Goal: Task Accomplishment & Management: Use online tool/utility

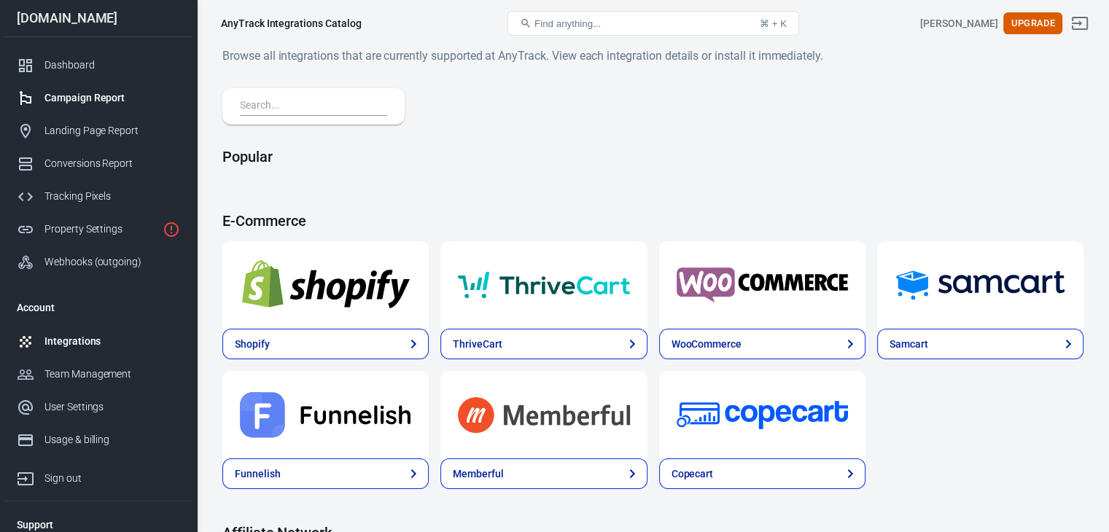
click at [99, 103] on div "Campaign Report" at bounding box center [112, 97] width 136 height 15
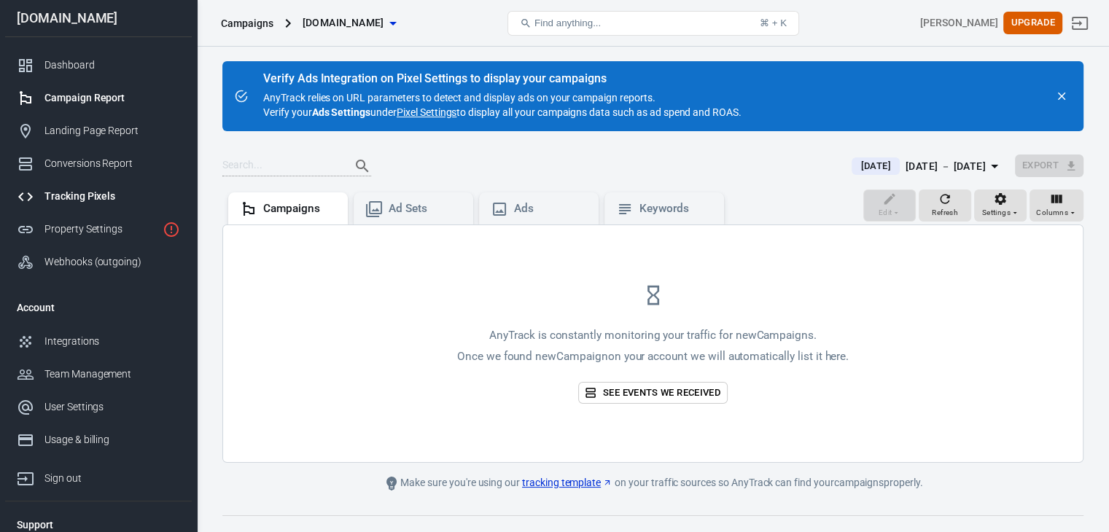
click at [82, 190] on div "Tracking Pixels" at bounding box center [112, 196] width 136 height 15
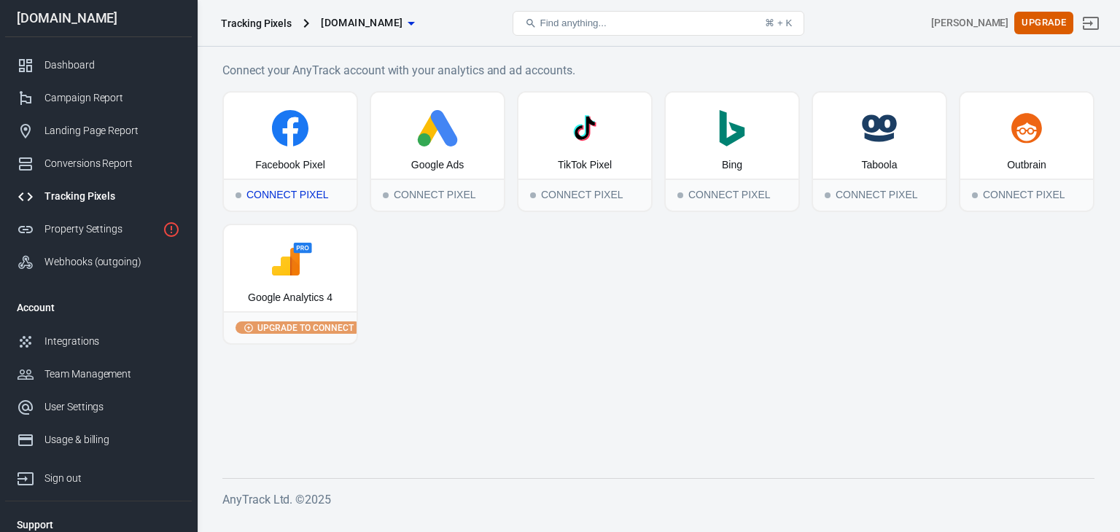
click at [266, 188] on div "Connect Pixel" at bounding box center [290, 195] width 133 height 32
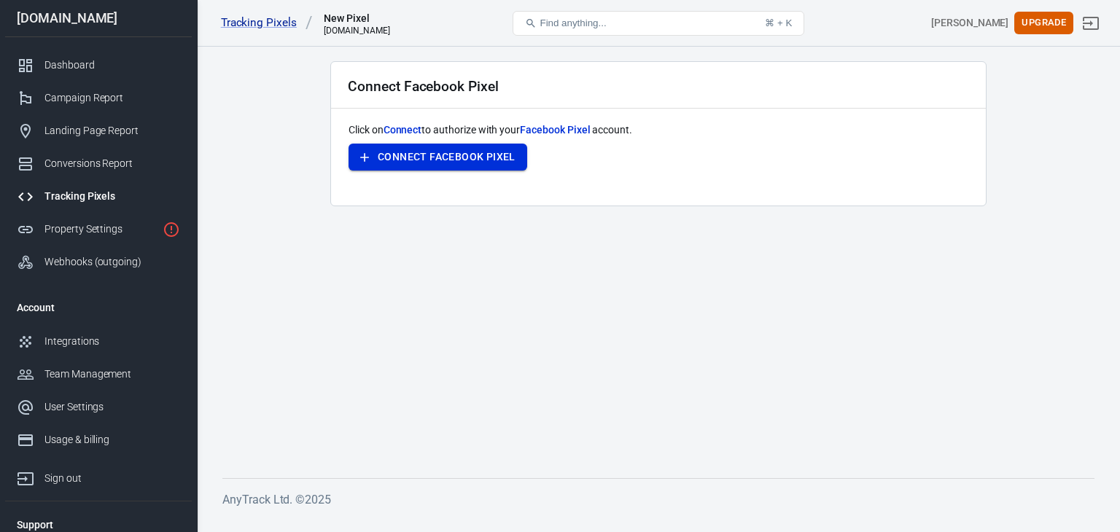
click at [419, 153] on button "Connect Facebook Pixel" at bounding box center [438, 157] width 179 height 27
click at [93, 158] on div "Conversions Report" at bounding box center [112, 163] width 136 height 15
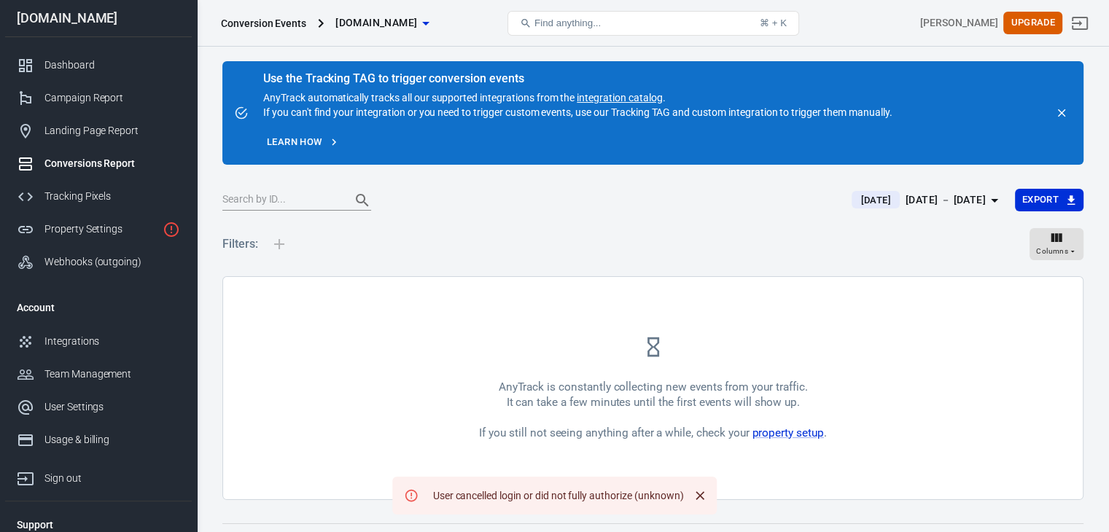
scroll to position [43, 0]
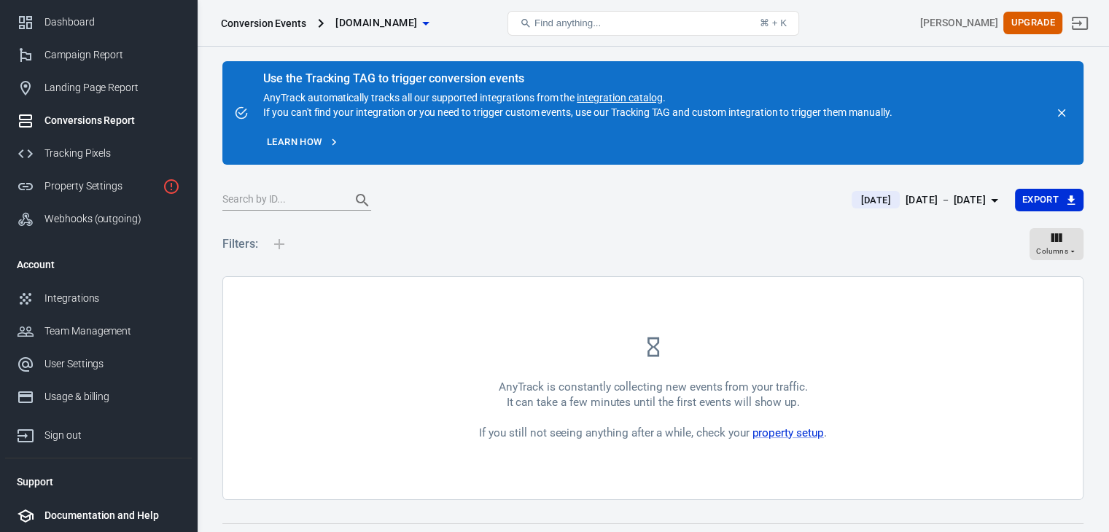
click at [100, 513] on div "Documentation and Help" at bounding box center [112, 515] width 136 height 15
click at [85, 510] on div "Documentation and Help" at bounding box center [112, 515] width 136 height 15
click at [94, 514] on div "Documentation and Help" at bounding box center [112, 515] width 136 height 15
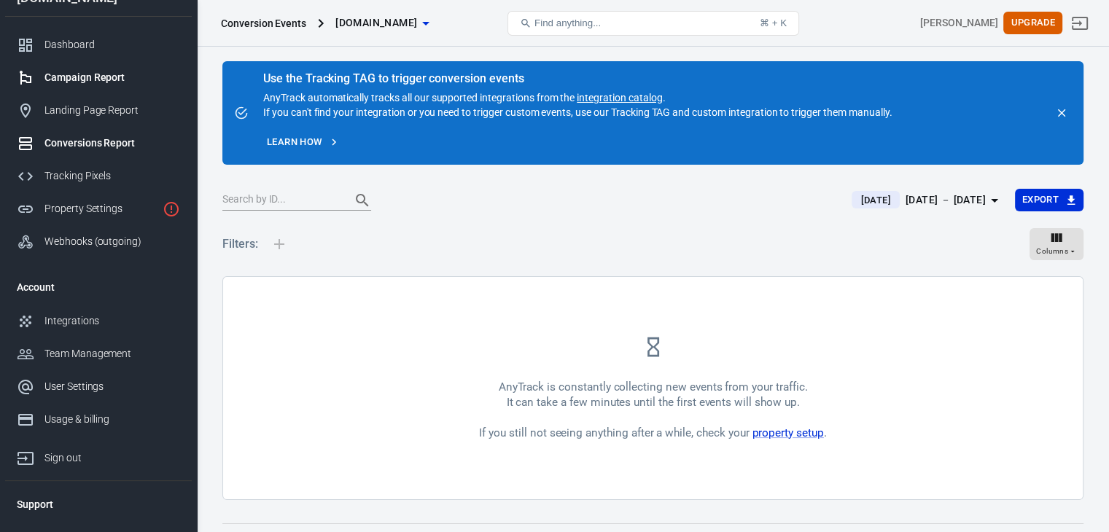
scroll to position [0, 0]
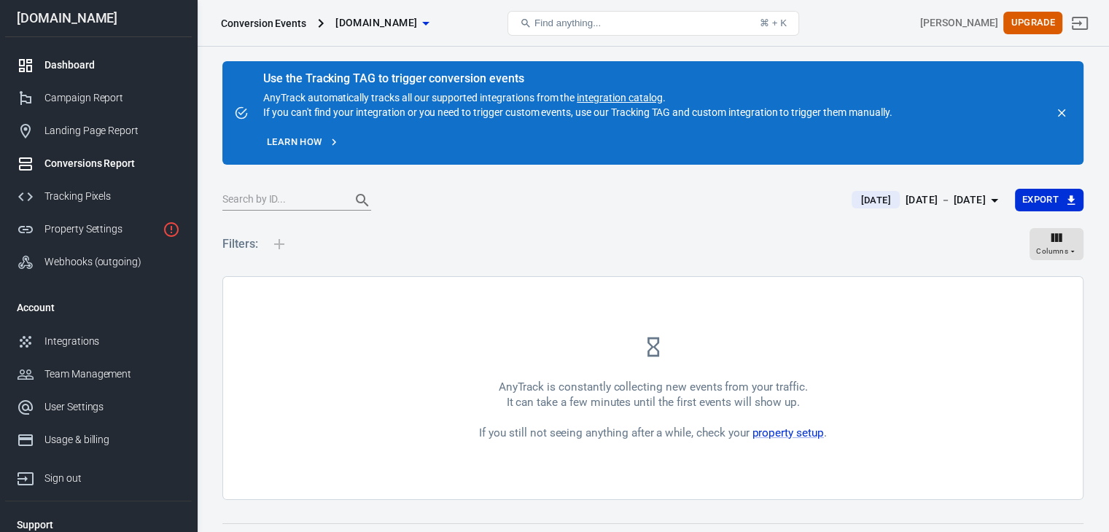
click at [85, 69] on div "Dashboard" at bounding box center [112, 65] width 136 height 15
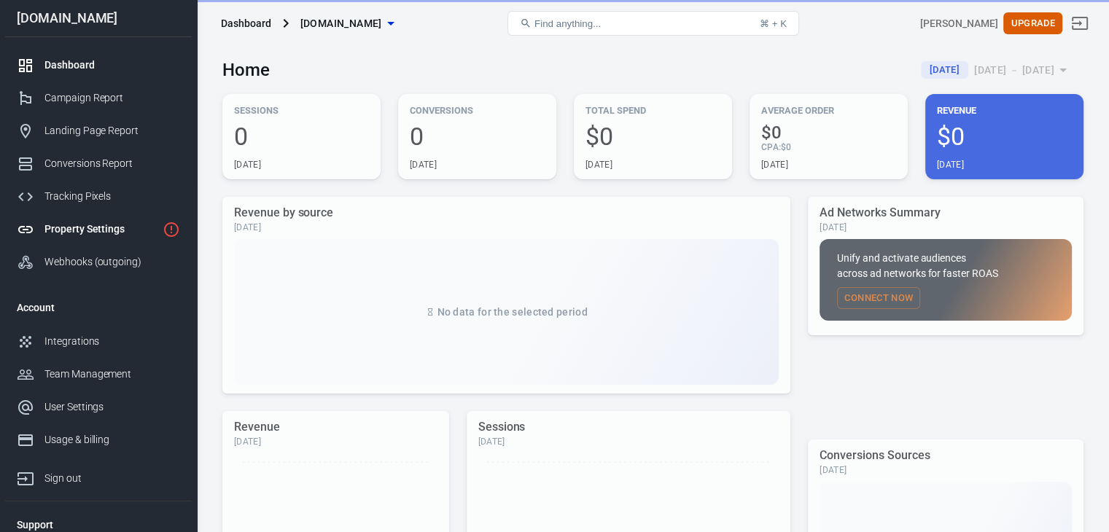
click at [90, 225] on div "Property Settings" at bounding box center [100, 229] width 112 height 15
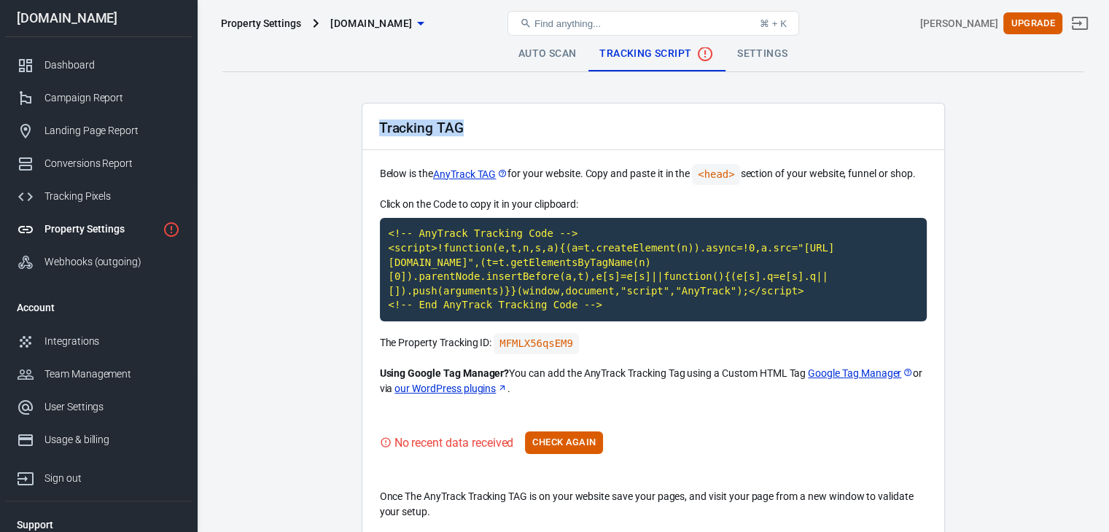
drag, startPoint x: 460, startPoint y: 125, endPoint x: 362, endPoint y: 125, distance: 97.7
click at [362, 125] on div "Tracking TAG" at bounding box center [653, 127] width 582 height 47
click at [562, 54] on link "Auto Scan" at bounding box center [548, 53] width 82 height 35
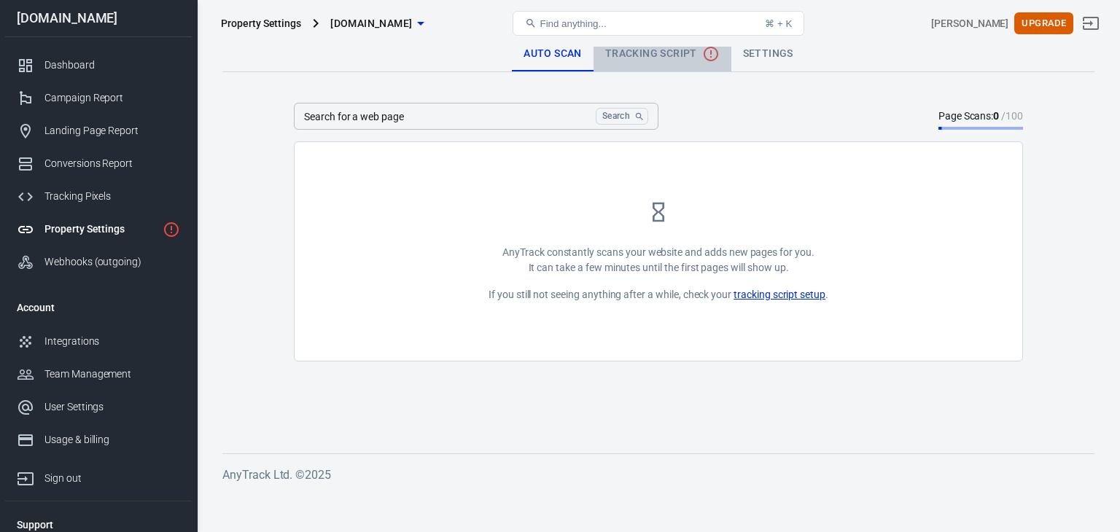
click at [672, 61] on span "Tracking Script" at bounding box center [662, 54] width 114 height 18
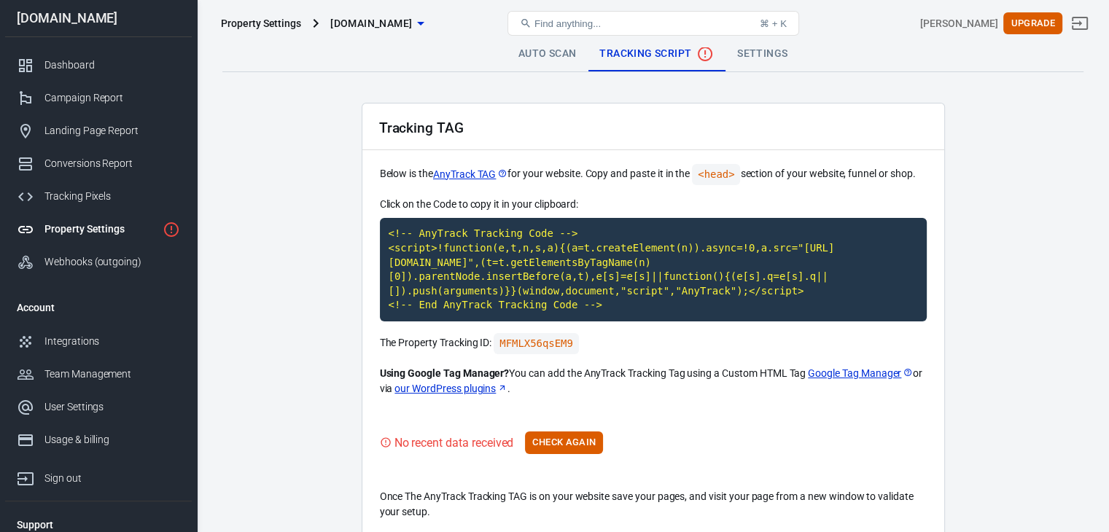
click at [412, 27] on span "[DOMAIN_NAME]" at bounding box center [371, 24] width 82 height 18
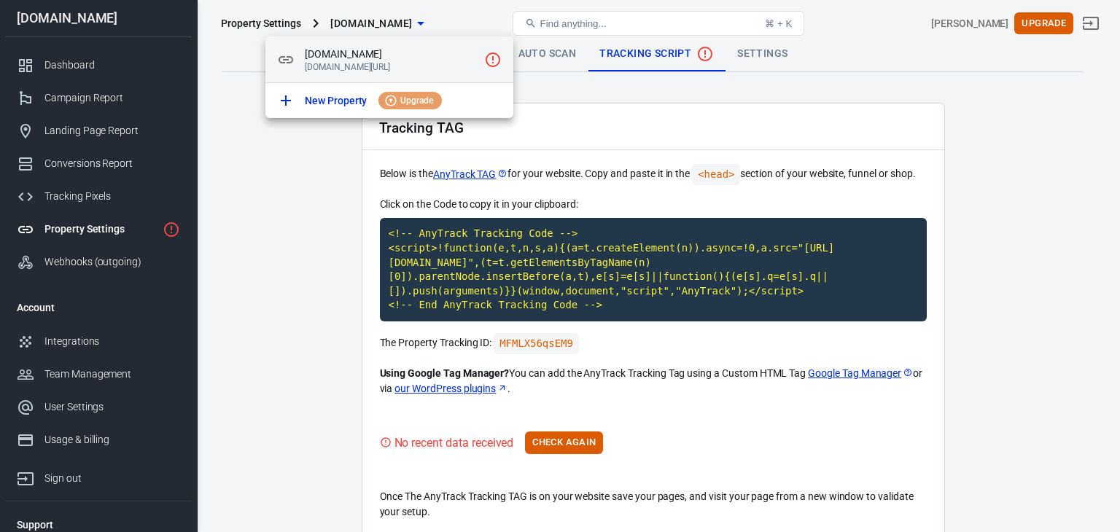
click at [334, 55] on span "[DOMAIN_NAME]" at bounding box center [392, 54] width 174 height 15
click at [284, 55] on icon at bounding box center [286, 60] width 18 height 18
click at [323, 58] on span "[DOMAIN_NAME]" at bounding box center [392, 54] width 174 height 15
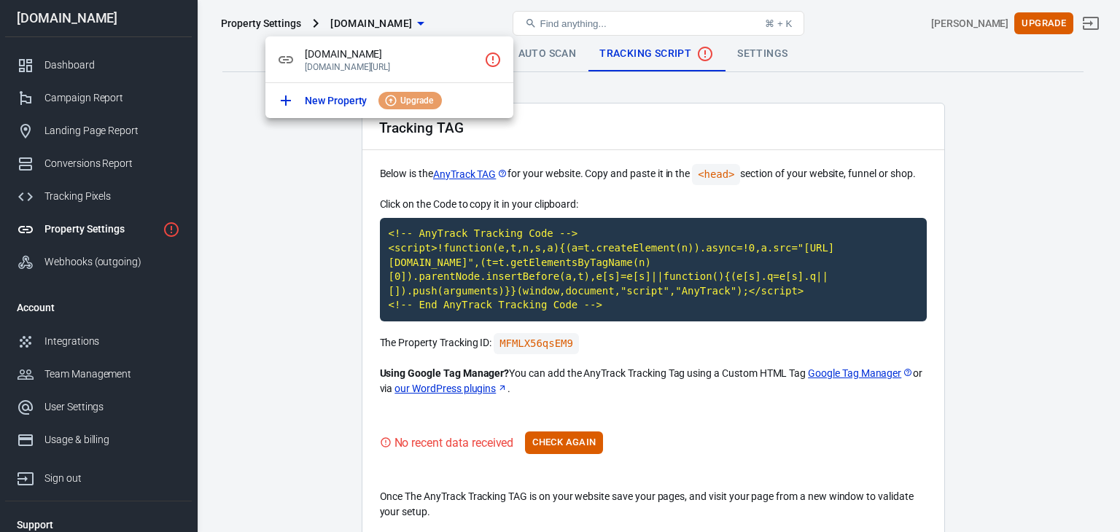
click at [264, 212] on div at bounding box center [560, 266] width 1120 height 532
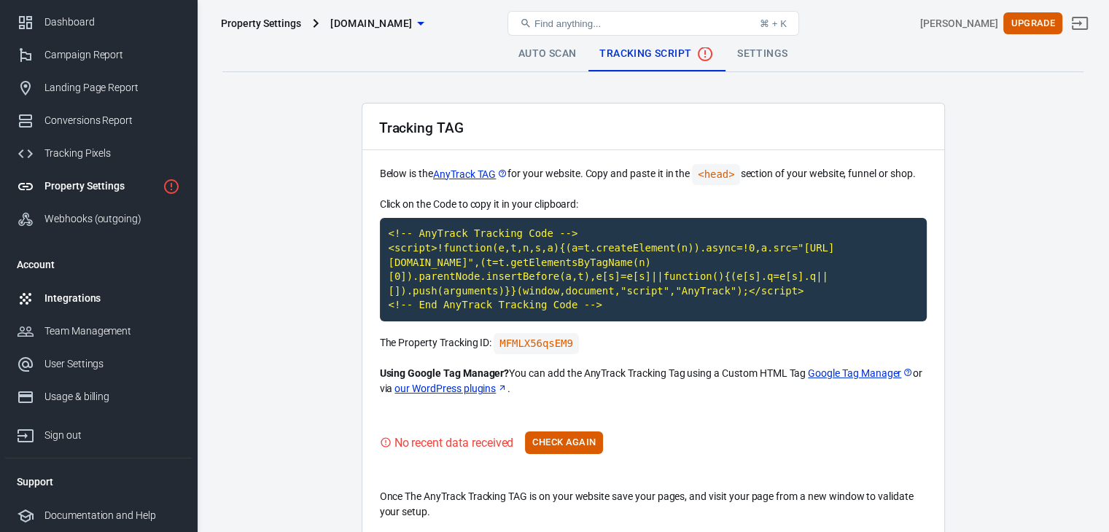
scroll to position [67, 0]
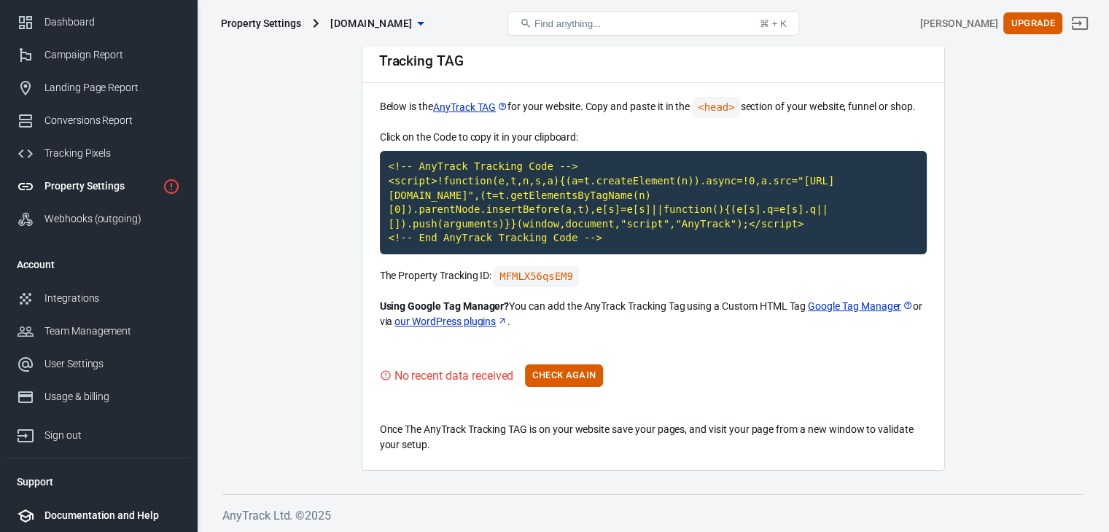
click at [50, 506] on li "Documentation and Help" at bounding box center [98, 515] width 187 height 33
click at [90, 514] on div "Documentation and Help" at bounding box center [112, 515] width 136 height 15
click at [152, 514] on div "Documentation and Help" at bounding box center [112, 515] width 136 height 15
click at [26, 516] on icon at bounding box center [26, 516] width 16 height 13
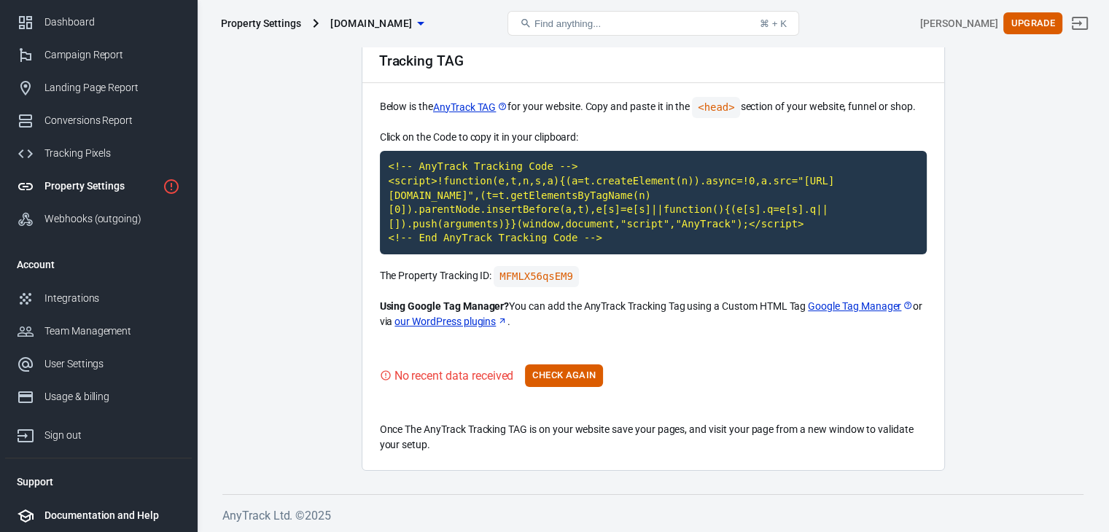
click at [119, 517] on div "Documentation and Help" at bounding box center [112, 515] width 136 height 15
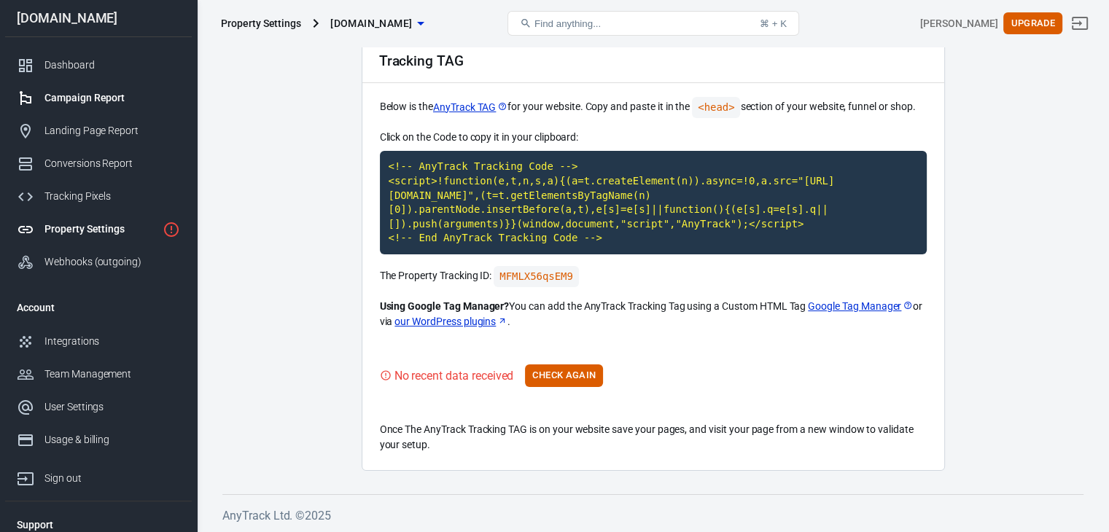
click at [96, 96] on div "Campaign Report" at bounding box center [112, 97] width 136 height 15
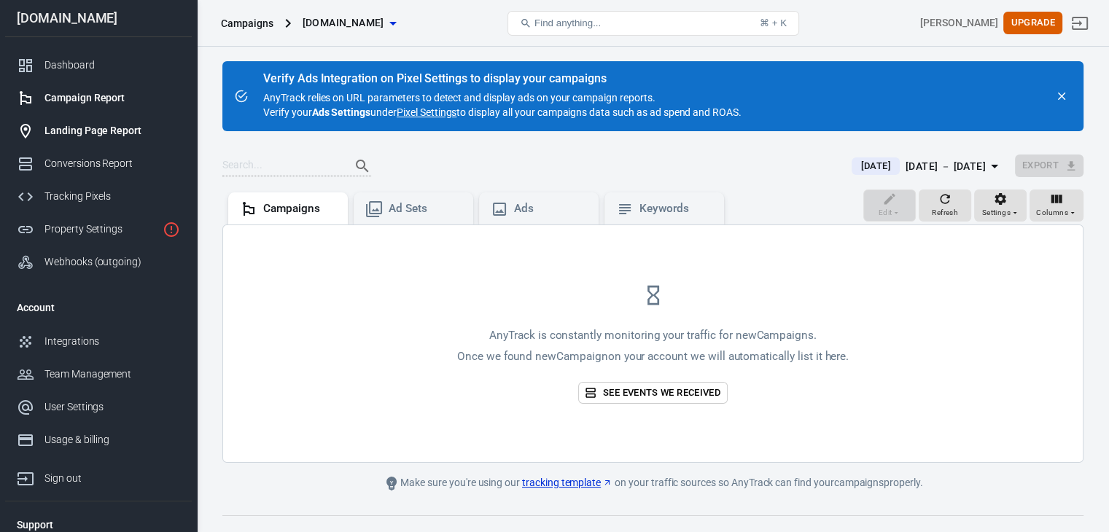
click at [90, 136] on div "Landing Page Report" at bounding box center [112, 130] width 136 height 15
